Goal: Task Accomplishment & Management: Manage account settings

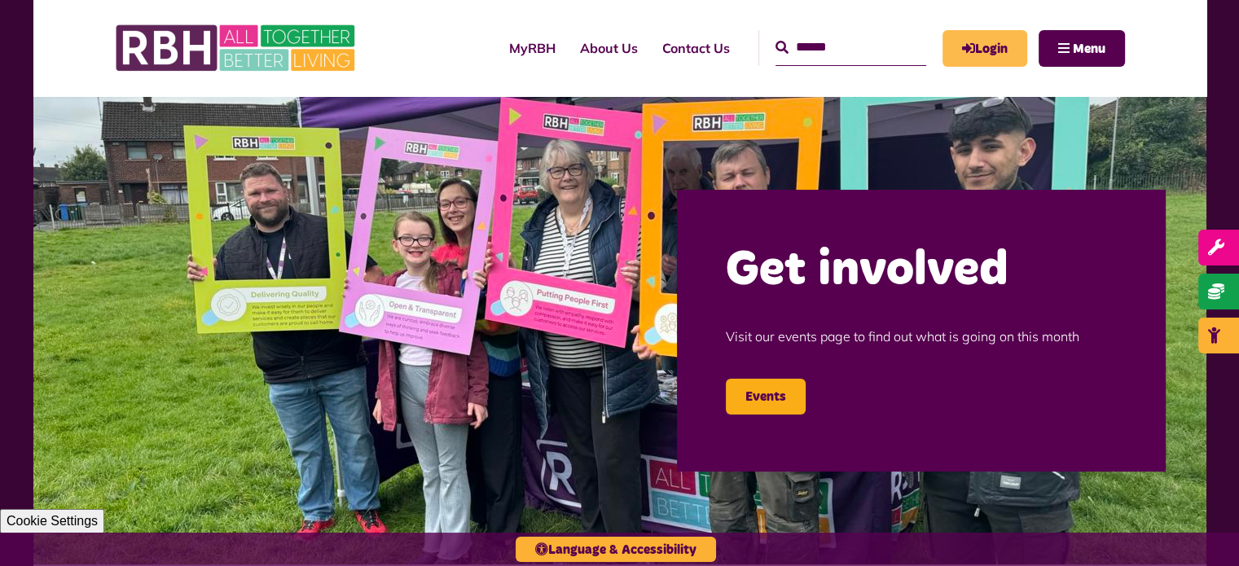
click at [978, 55] on link "Login" at bounding box center [984, 48] width 85 height 37
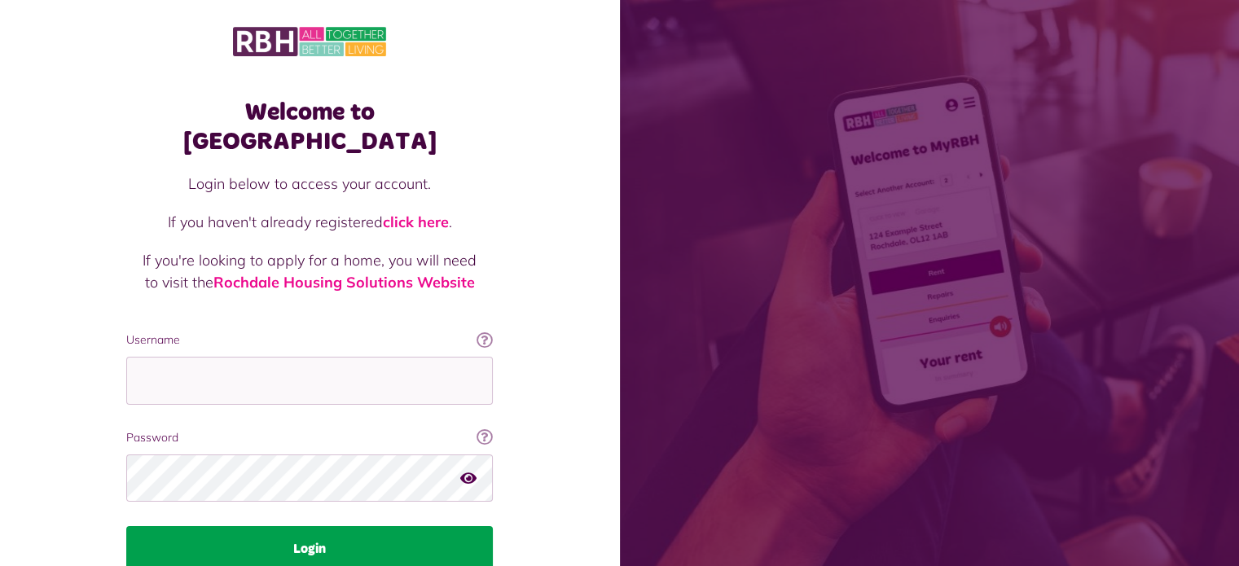
click at [380, 526] on button "Login" at bounding box center [309, 549] width 366 height 46
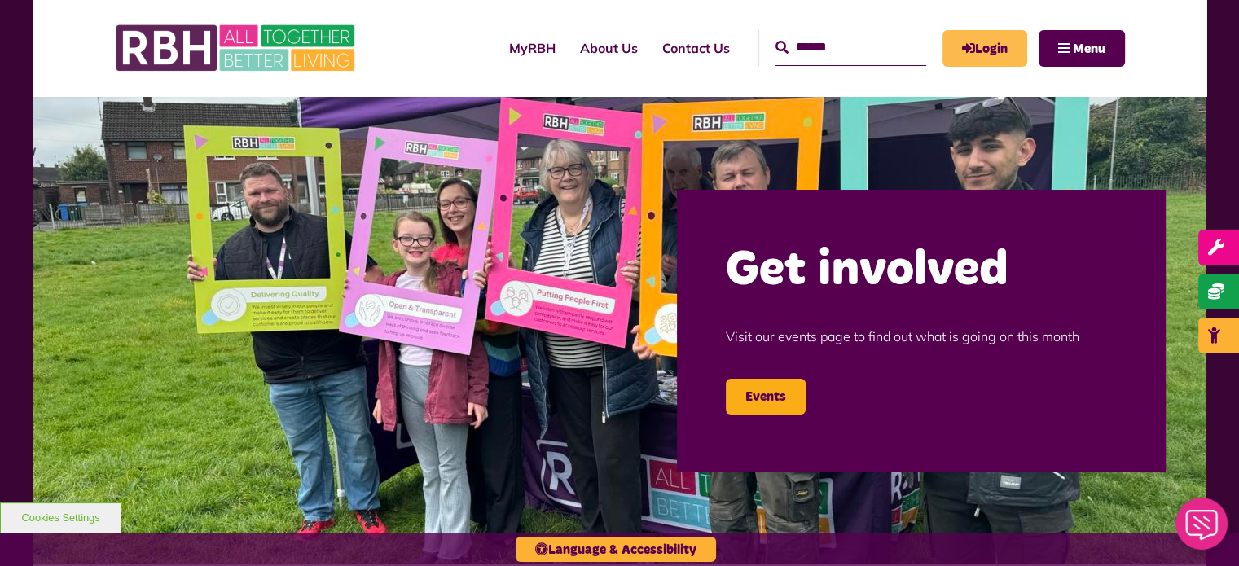
click at [980, 52] on link "Login" at bounding box center [984, 48] width 85 height 37
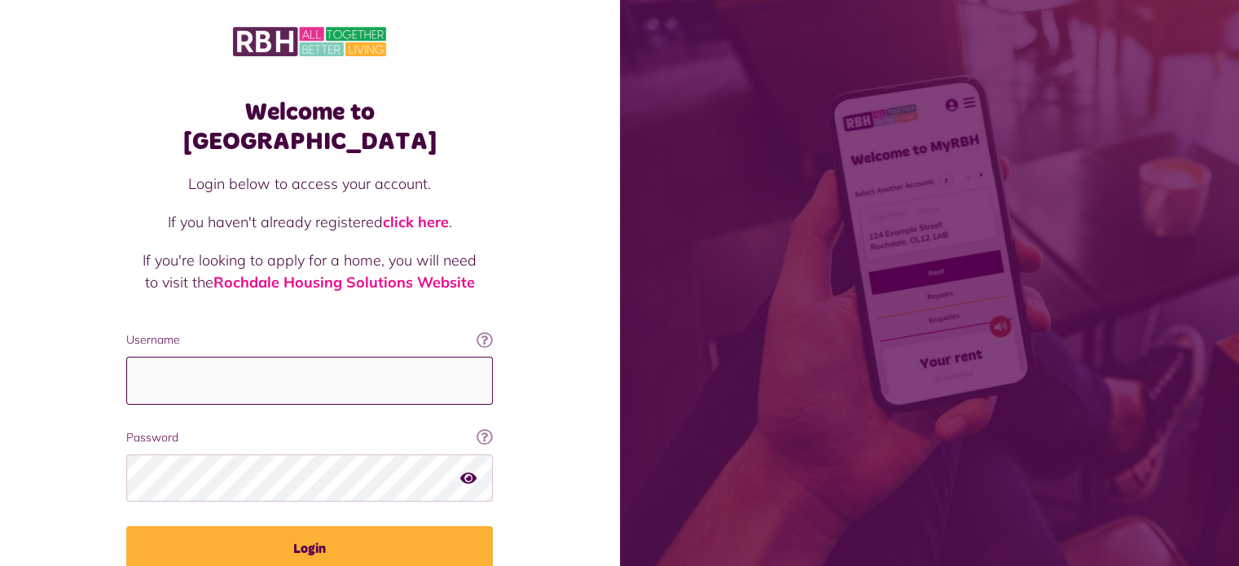
click at [313, 357] on input "Username" at bounding box center [309, 381] width 366 height 48
type input "**********"
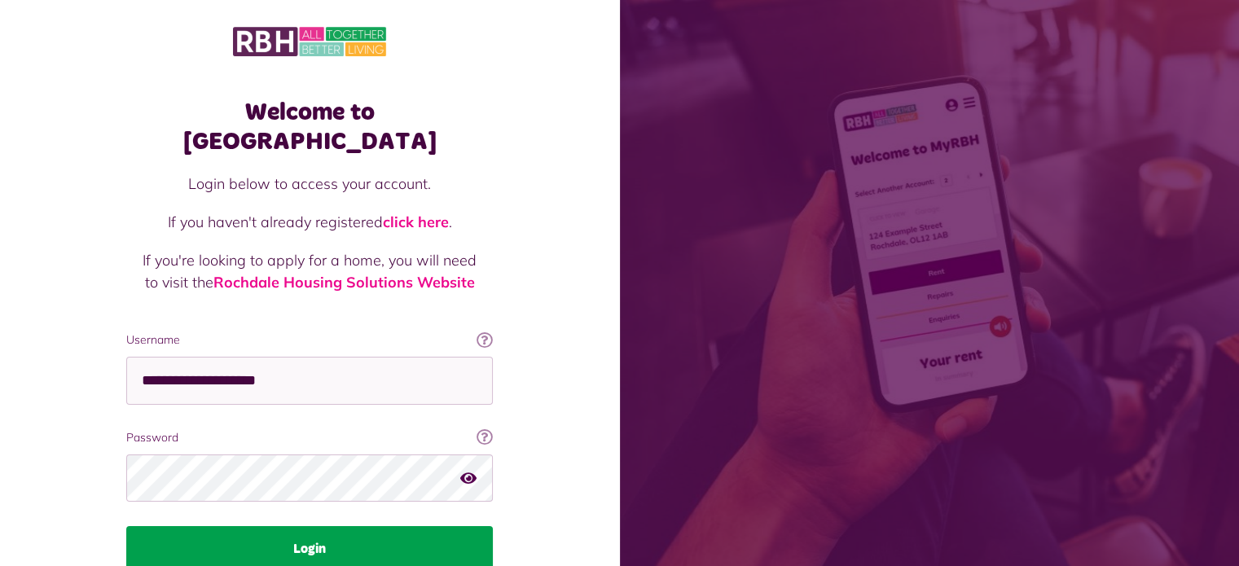
click at [300, 526] on button "Login" at bounding box center [309, 549] width 366 height 46
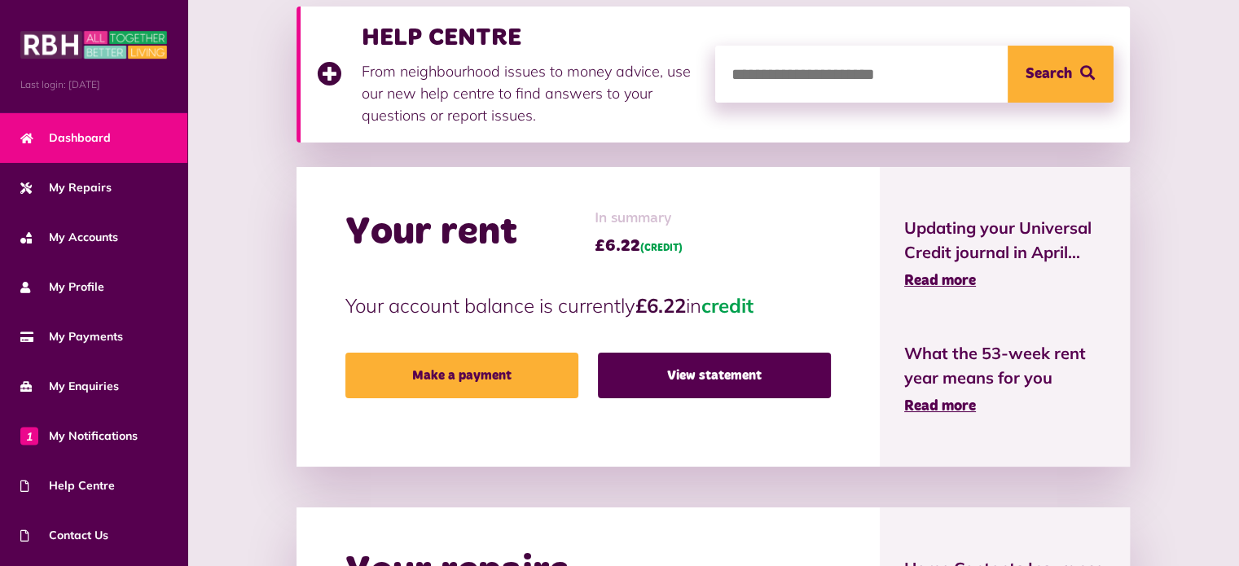
scroll to position [239, 0]
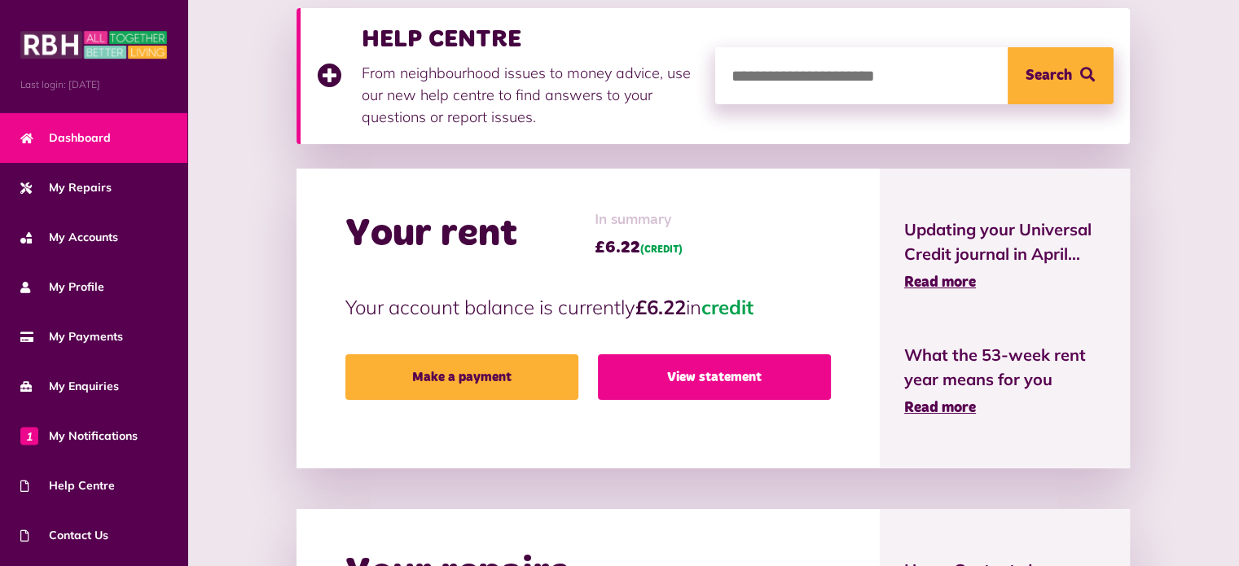
click at [766, 373] on link "View statement" at bounding box center [714, 377] width 233 height 46
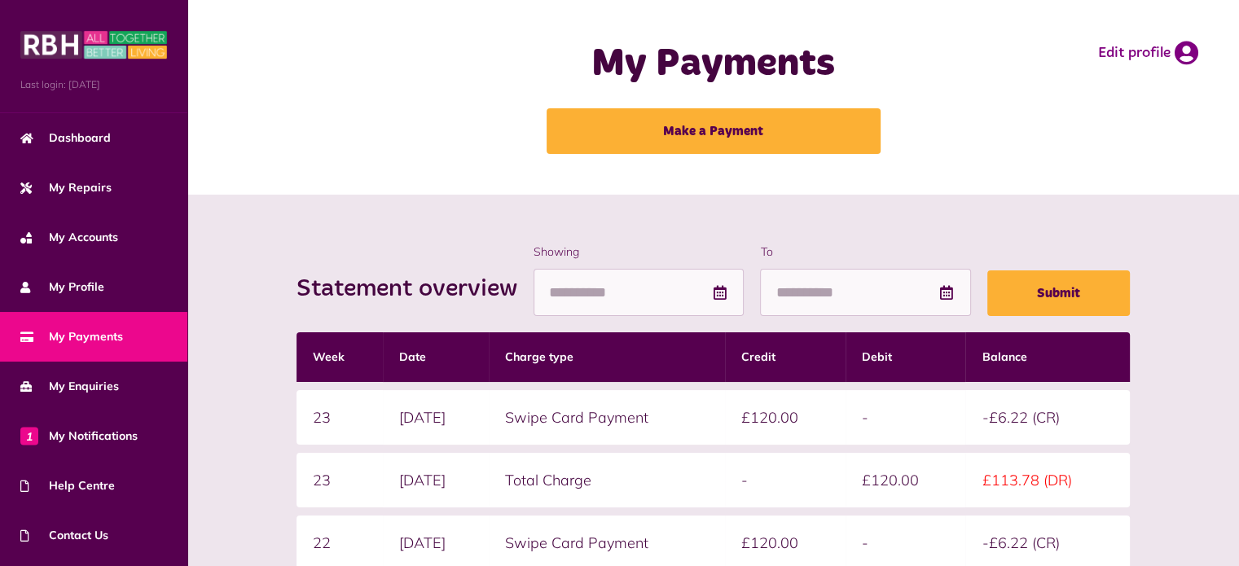
click at [1173, 18] on div "My Payments Make a Payment Edit profile" at bounding box center [713, 97] width 1019 height 162
